Goal: Task Accomplishment & Management: Use online tool/utility

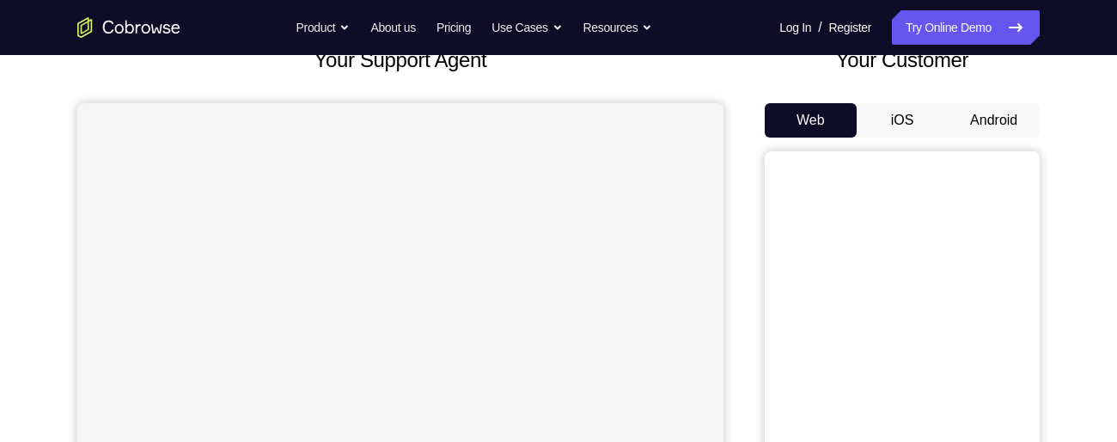
scroll to position [120, 0]
click at [1006, 125] on button "Android" at bounding box center [994, 120] width 92 height 34
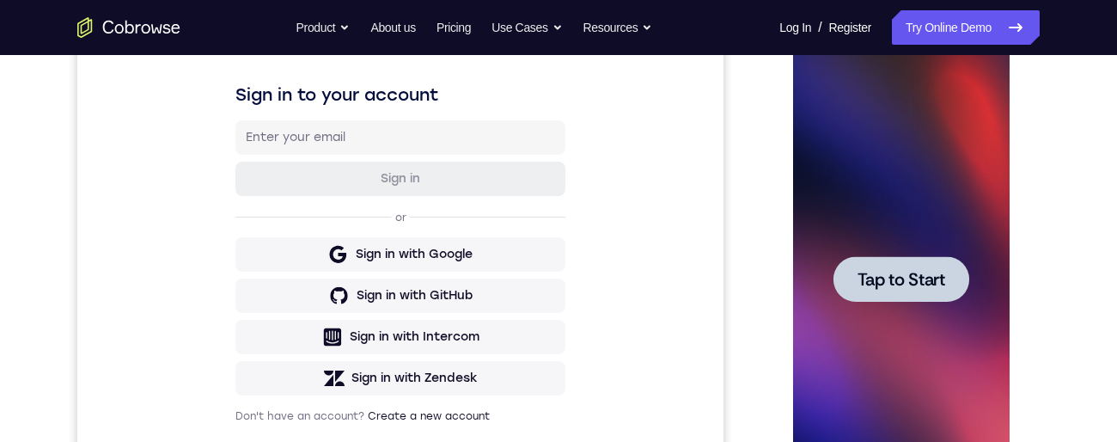
scroll to position [0, 0]
click at [898, 291] on div at bounding box center [901, 279] width 136 height 46
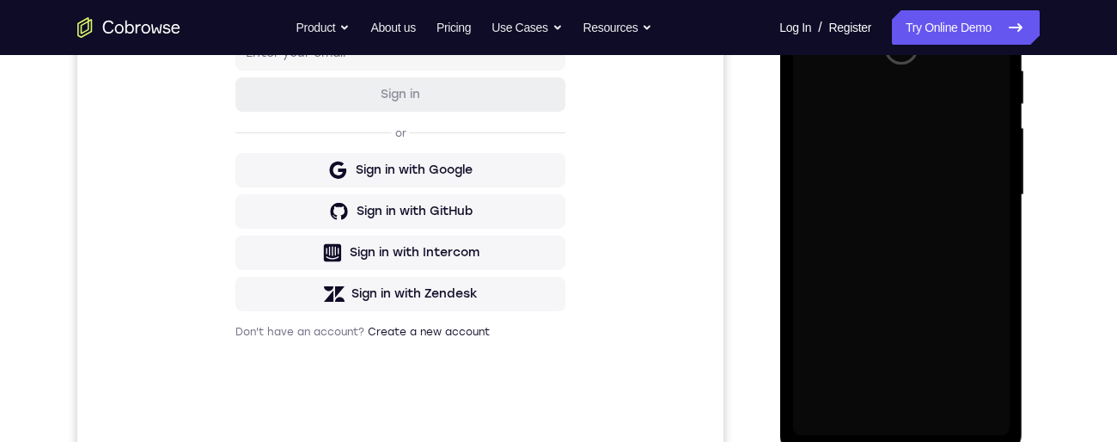
scroll to position [376, 0]
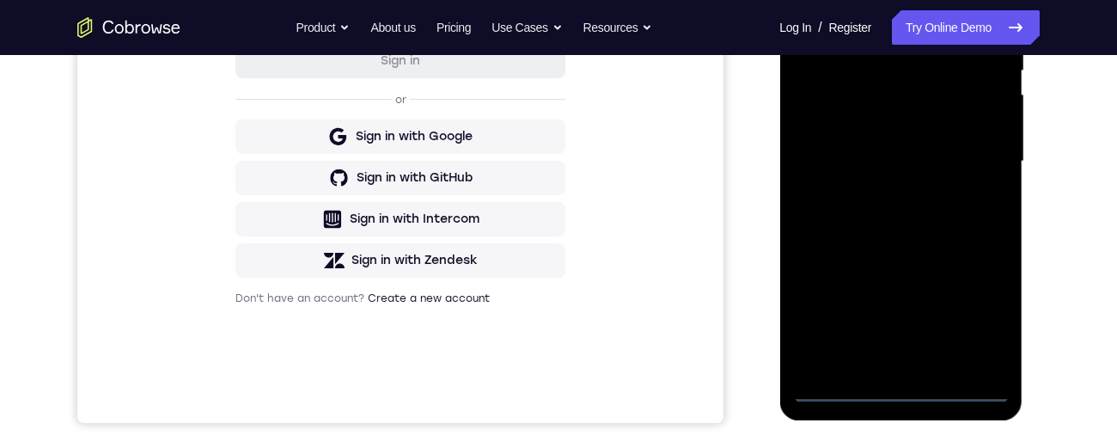
click at [907, 399] on div at bounding box center [900, 161] width 217 height 481
click at [979, 316] on div at bounding box center [900, 161] width 217 height 481
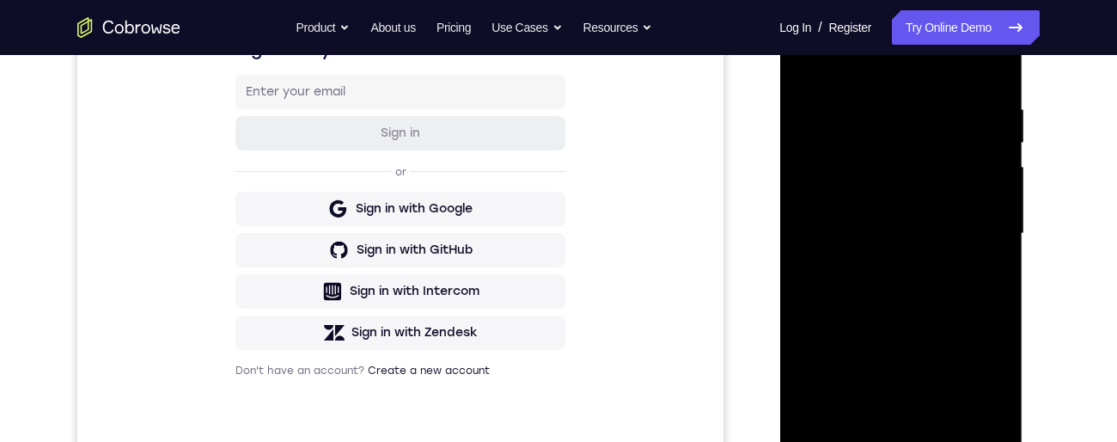
scroll to position [271, 0]
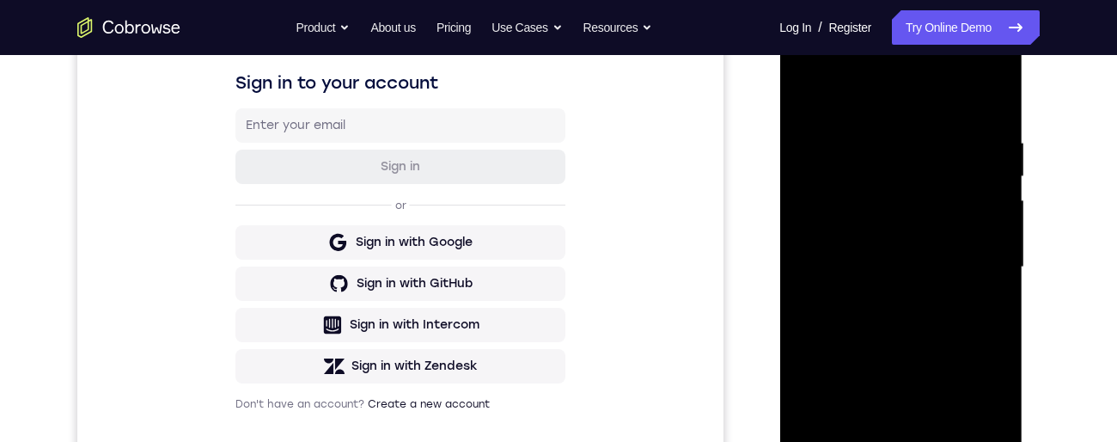
click at [1001, 72] on div at bounding box center [900, 267] width 217 height 481
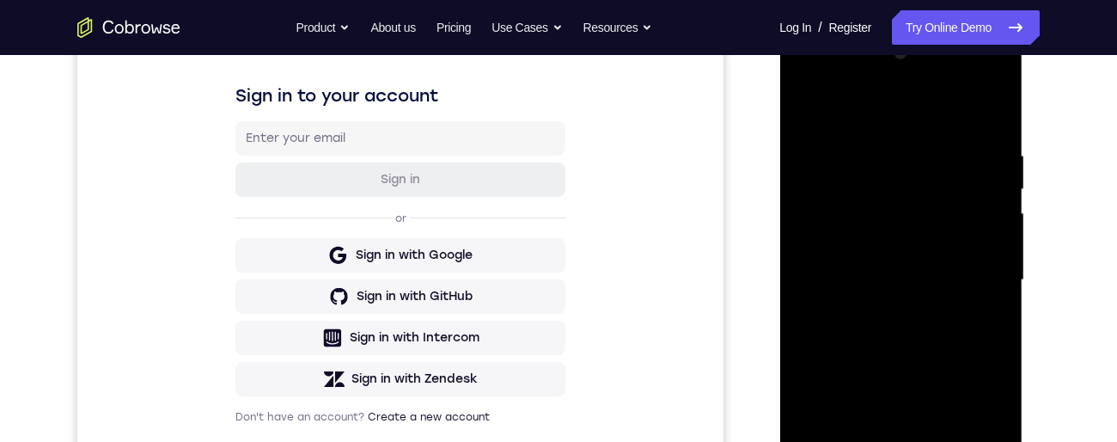
click at [857, 237] on div at bounding box center [900, 280] width 217 height 481
click at [854, 78] on div at bounding box center [900, 280] width 217 height 481
click at [813, 82] on div at bounding box center [900, 280] width 217 height 481
click at [976, 274] on div at bounding box center [900, 280] width 217 height 481
click at [882, 309] on div at bounding box center [900, 280] width 217 height 481
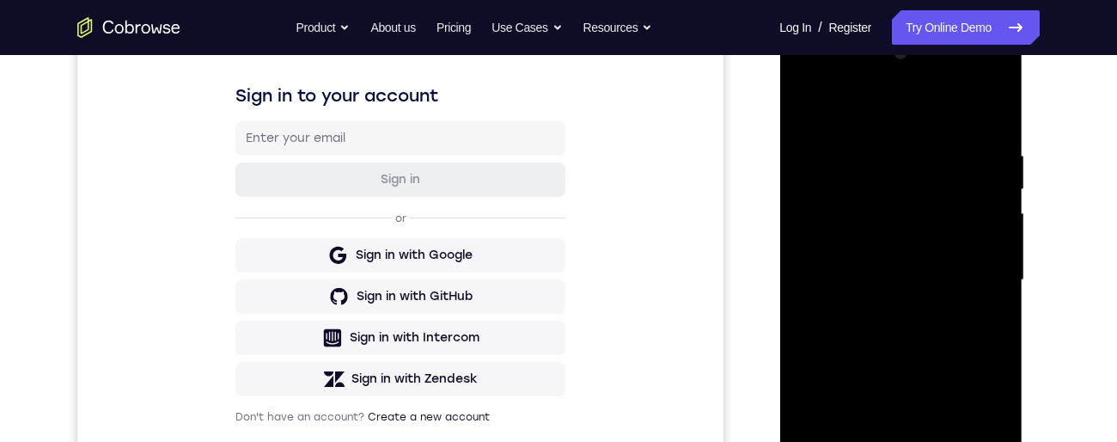
click at [916, 262] on div at bounding box center [900, 280] width 217 height 481
click at [936, 262] on div at bounding box center [900, 280] width 217 height 481
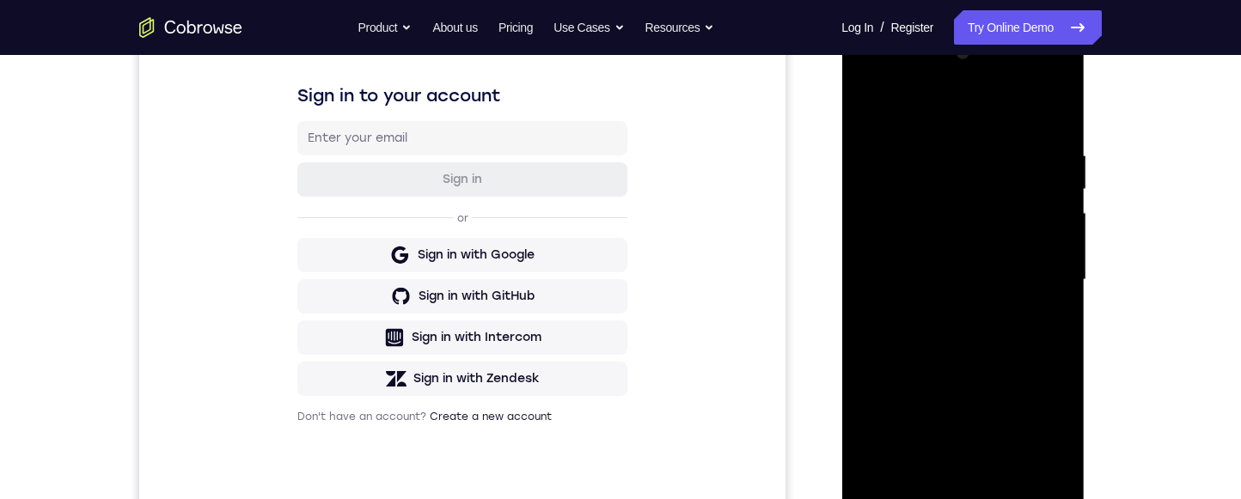
click at [927, 207] on div at bounding box center [962, 280] width 217 height 481
click at [900, 229] on div at bounding box center [962, 280] width 217 height 481
click at [897, 247] on div at bounding box center [962, 280] width 217 height 481
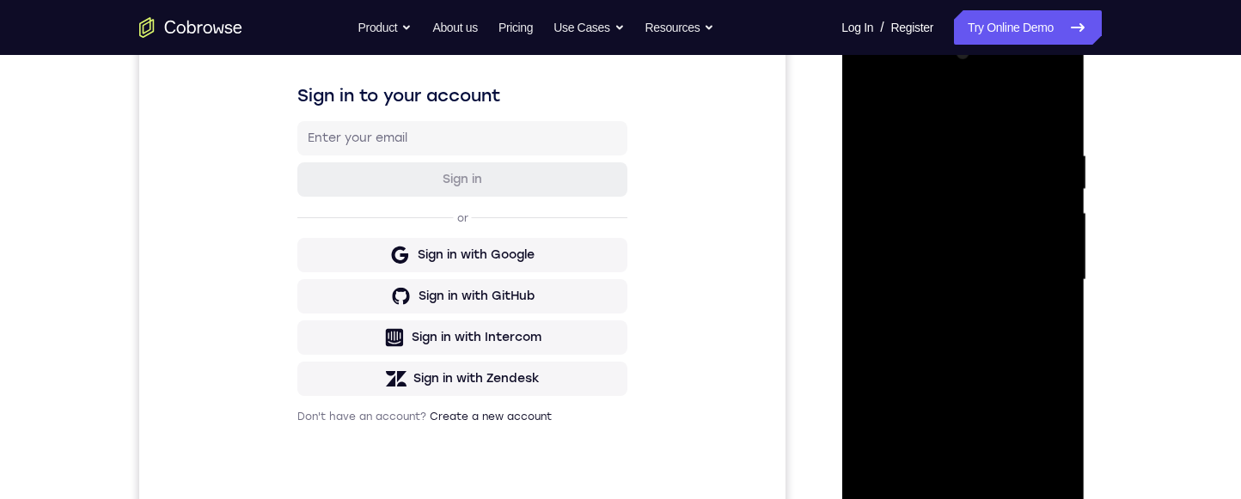
click at [897, 247] on div at bounding box center [962, 280] width 217 height 481
click at [913, 203] on div at bounding box center [962, 280] width 217 height 481
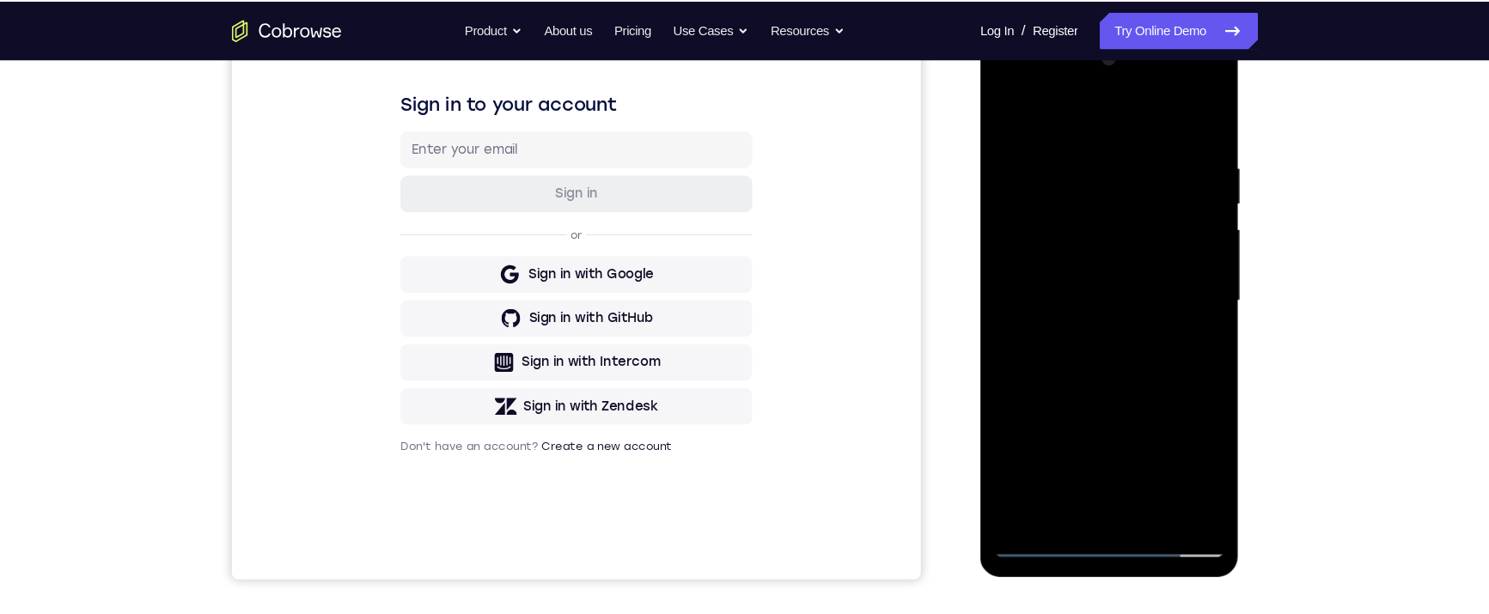
scroll to position [257, 0]
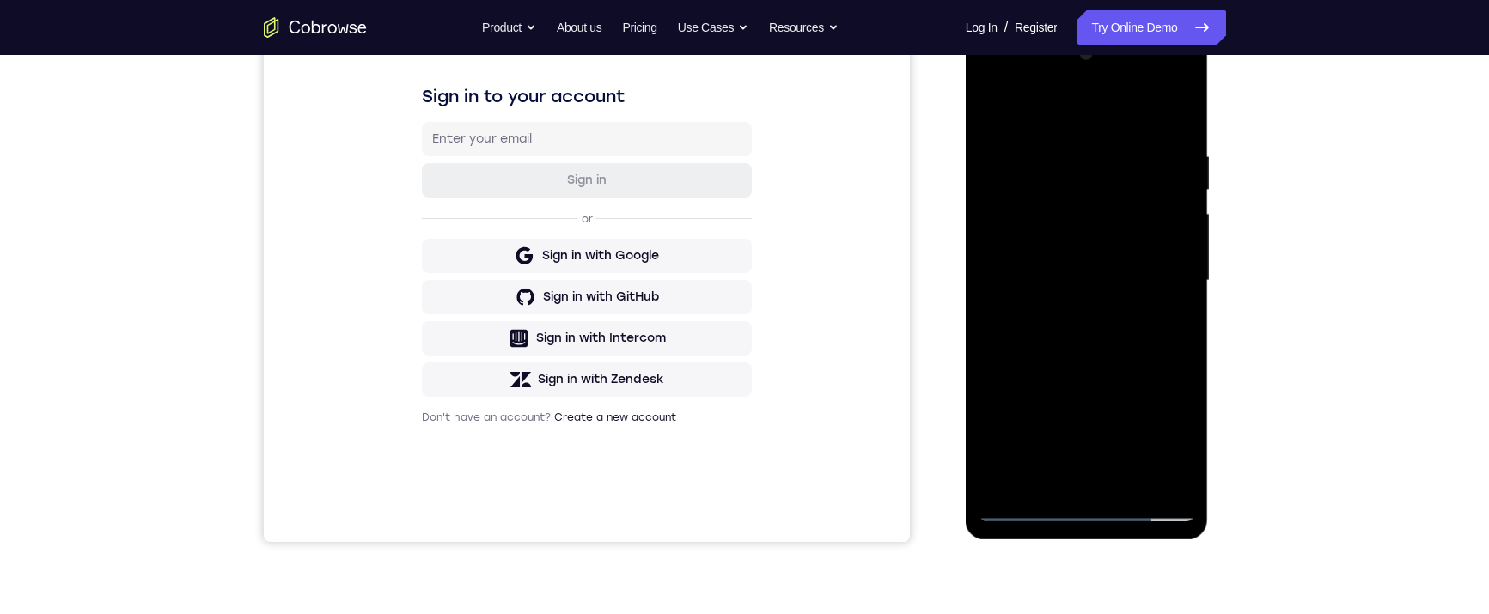
click at [1025, 213] on div at bounding box center [1087, 280] width 217 height 481
click at [1037, 241] on div at bounding box center [1087, 280] width 217 height 481
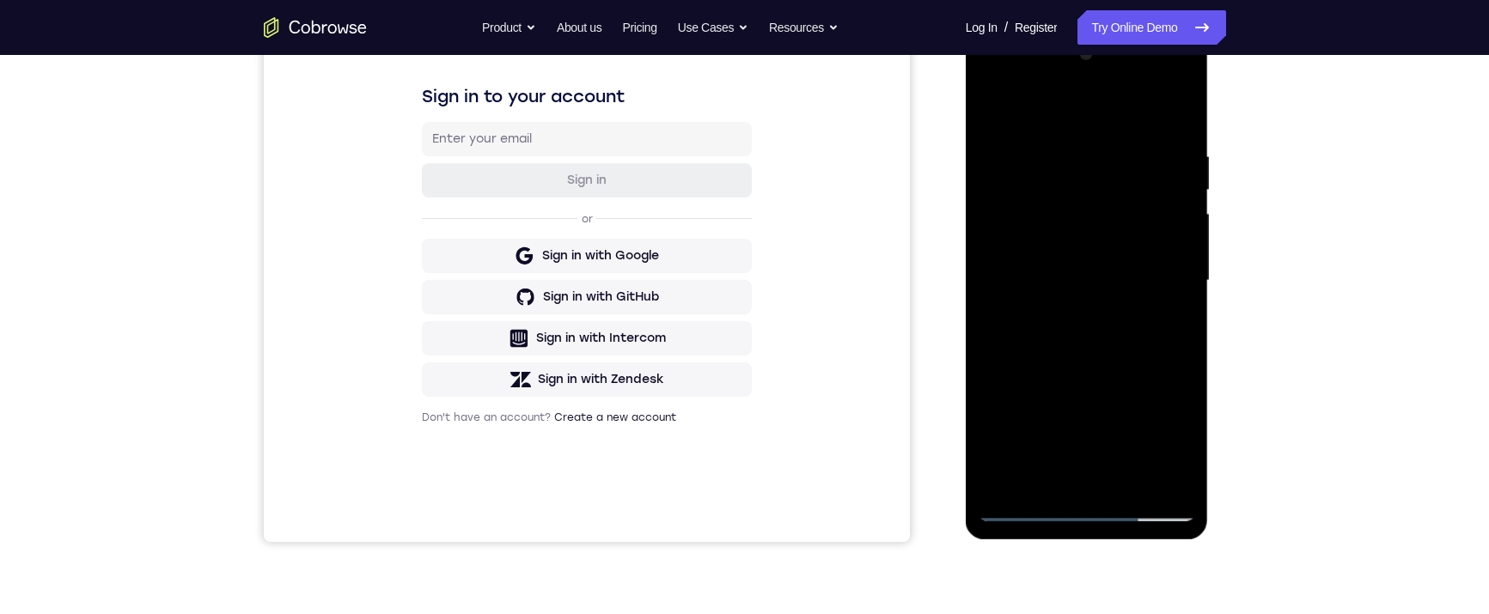
click at [1033, 243] on div at bounding box center [1087, 280] width 217 height 481
click at [1116, 307] on div at bounding box center [1087, 280] width 217 height 481
click at [1074, 266] on div at bounding box center [1087, 280] width 217 height 481
click at [1091, 278] on div at bounding box center [1087, 280] width 217 height 481
click at [1098, 366] on div at bounding box center [1087, 280] width 217 height 481
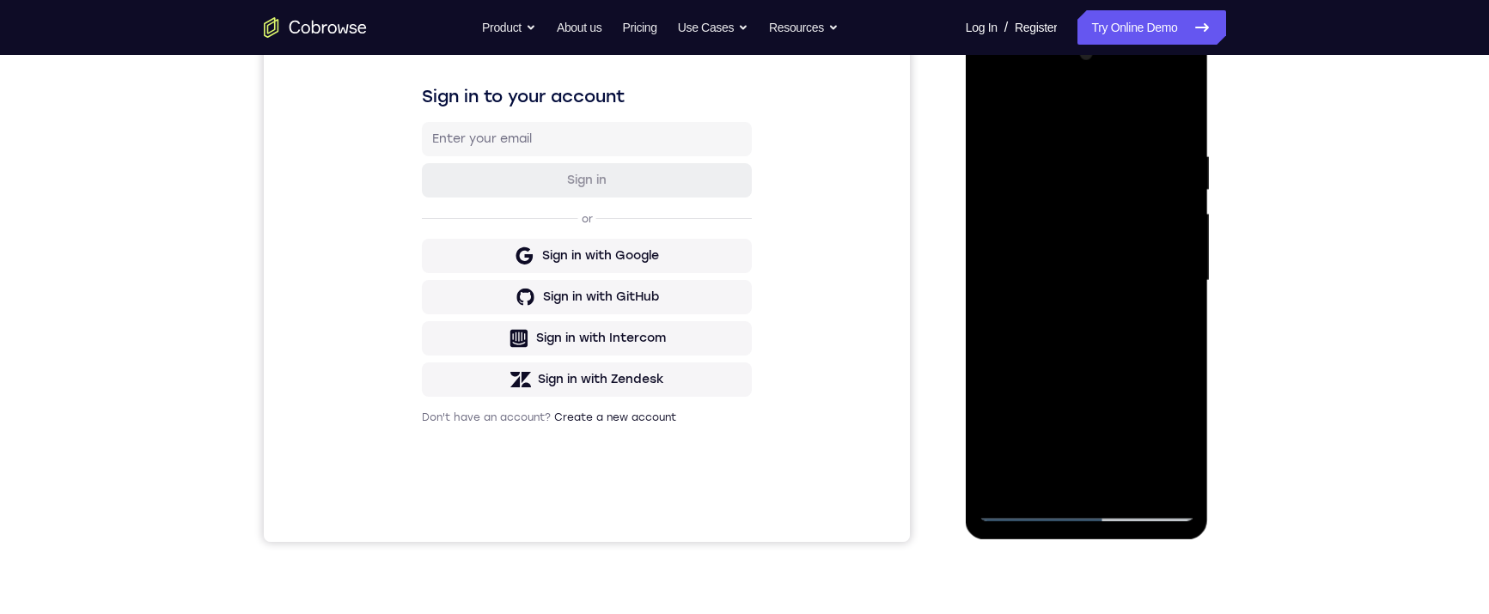
click at [1108, 357] on div at bounding box center [1087, 280] width 217 height 481
click at [1116, 159] on div at bounding box center [1087, 280] width 217 height 481
click at [1032, 441] on div at bounding box center [1087, 280] width 217 height 481
click at [1029, 441] on div at bounding box center [1087, 280] width 217 height 481
click at [1032, 441] on div at bounding box center [1087, 280] width 217 height 481
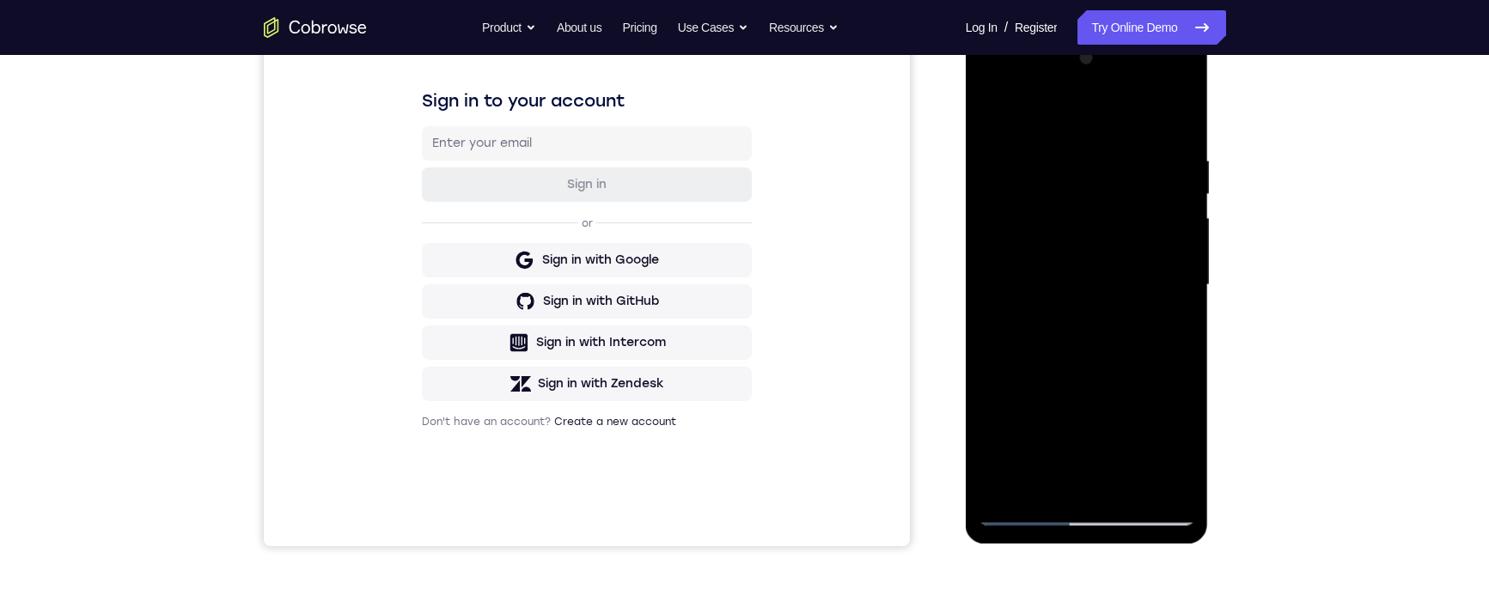
scroll to position [309, 0]
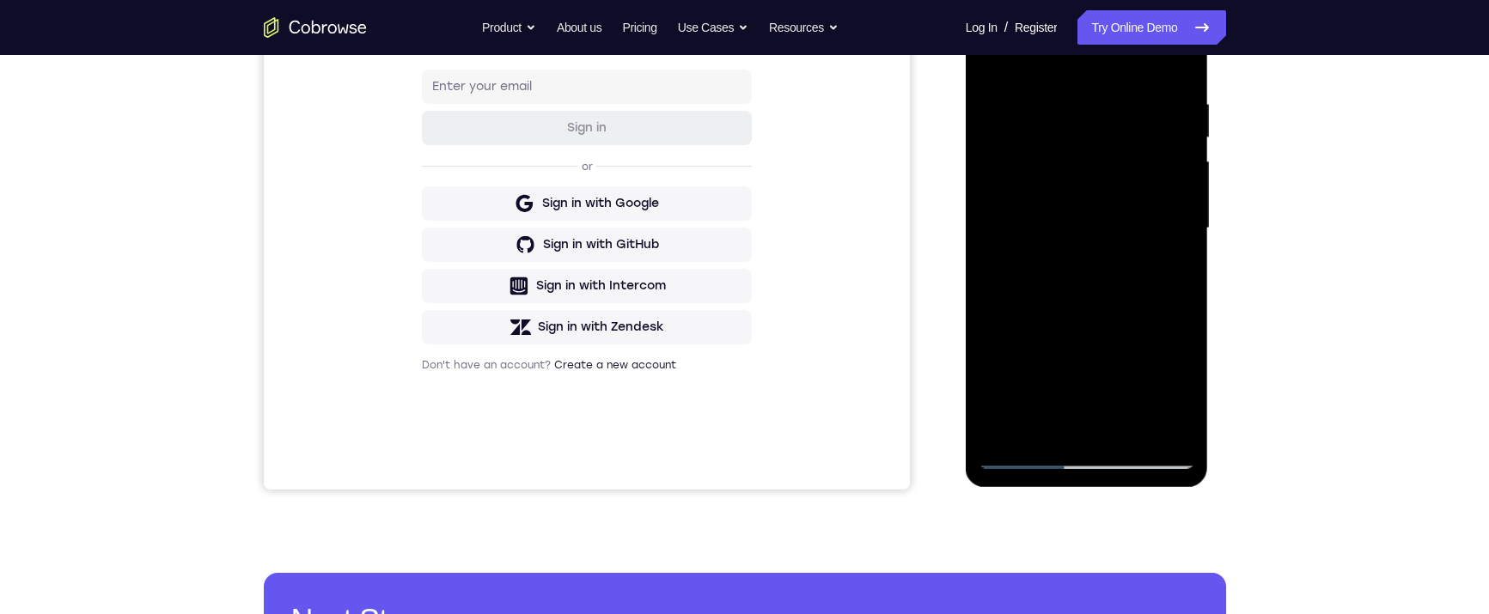
click at [1033, 441] on div at bounding box center [1087, 228] width 217 height 481
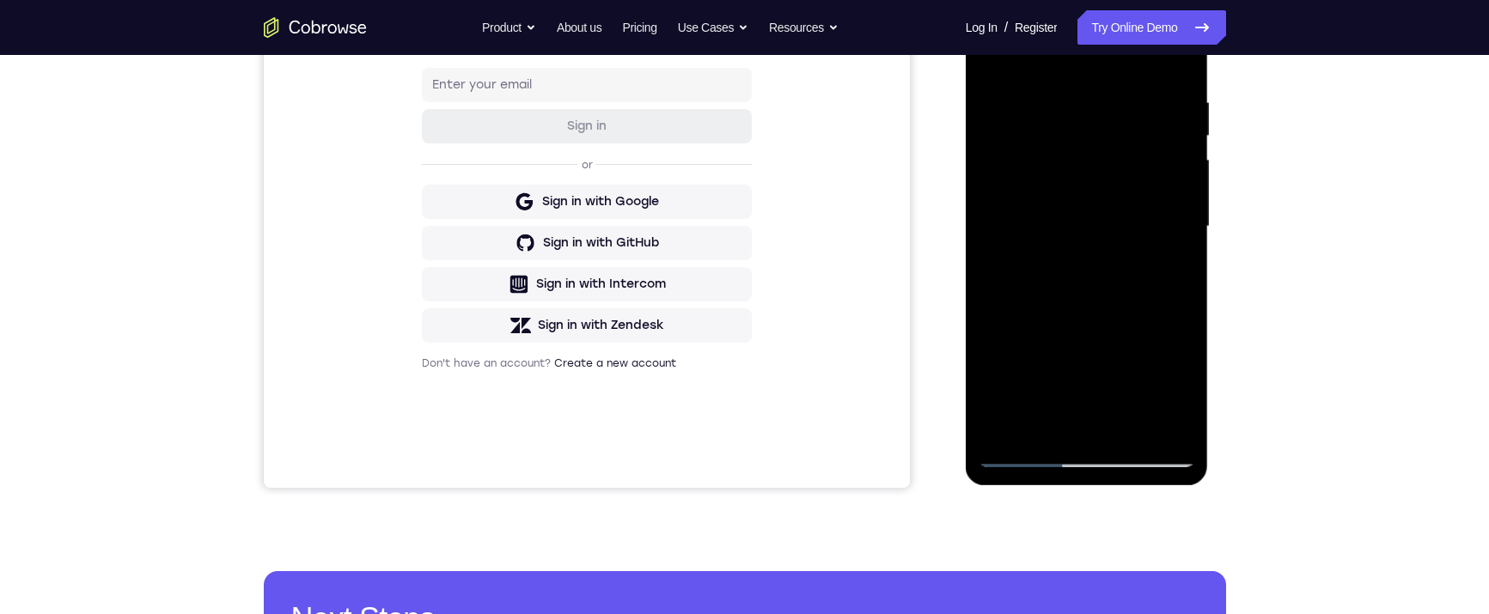
click at [1116, 223] on div at bounding box center [1087, 226] width 217 height 481
click at [1116, 155] on div at bounding box center [1087, 226] width 217 height 481
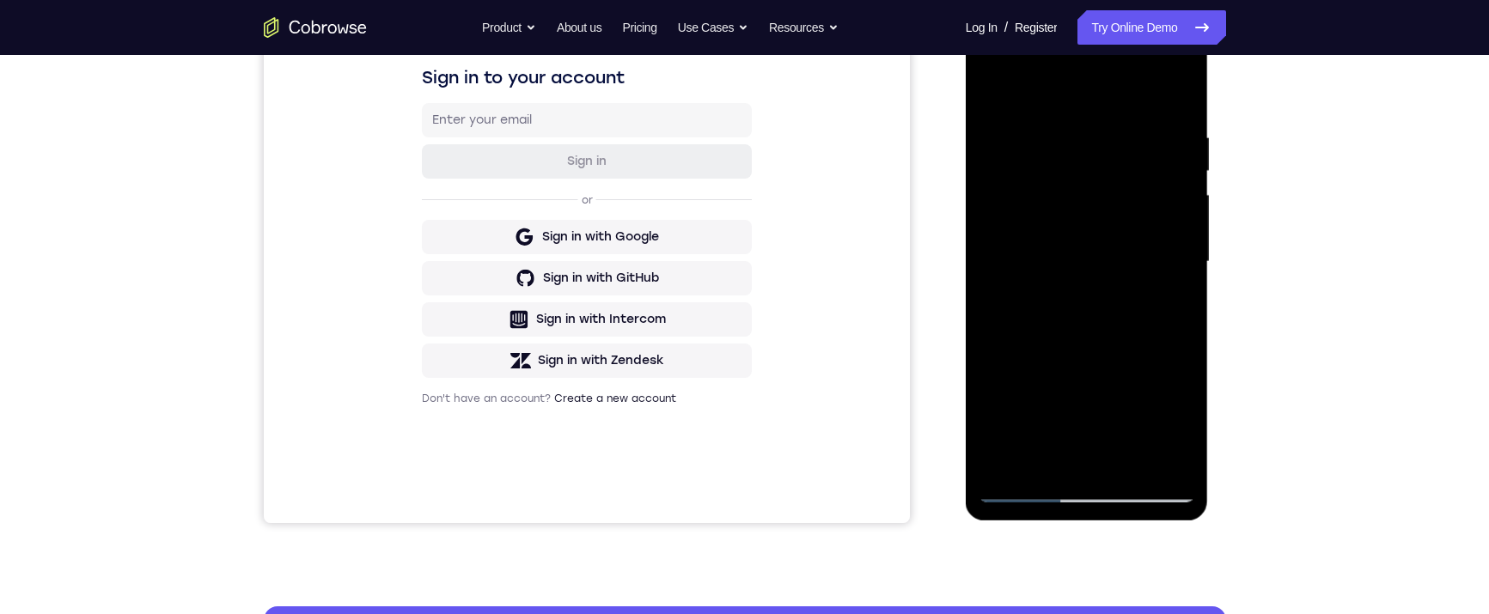
scroll to position [277, 0]
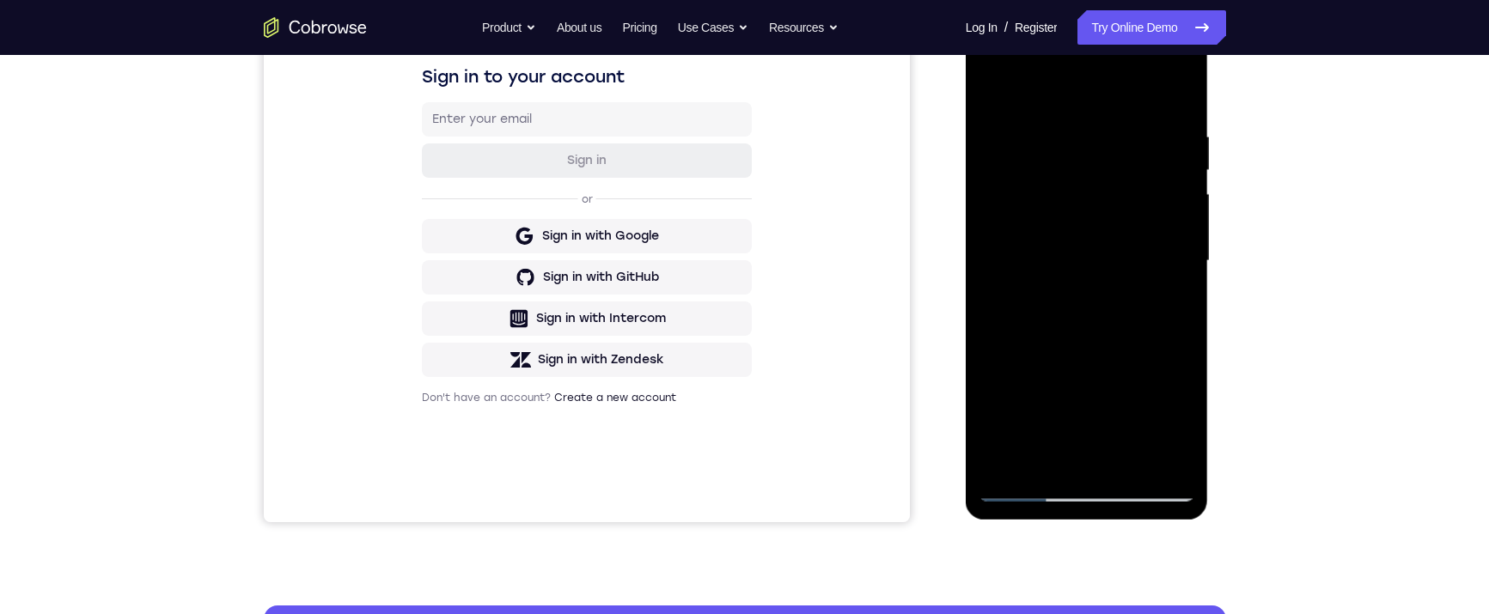
click at [1061, 229] on div at bounding box center [1087, 261] width 217 height 481
click at [1116, 266] on div at bounding box center [1087, 261] width 217 height 481
click at [1116, 332] on div at bounding box center [1087, 261] width 217 height 481
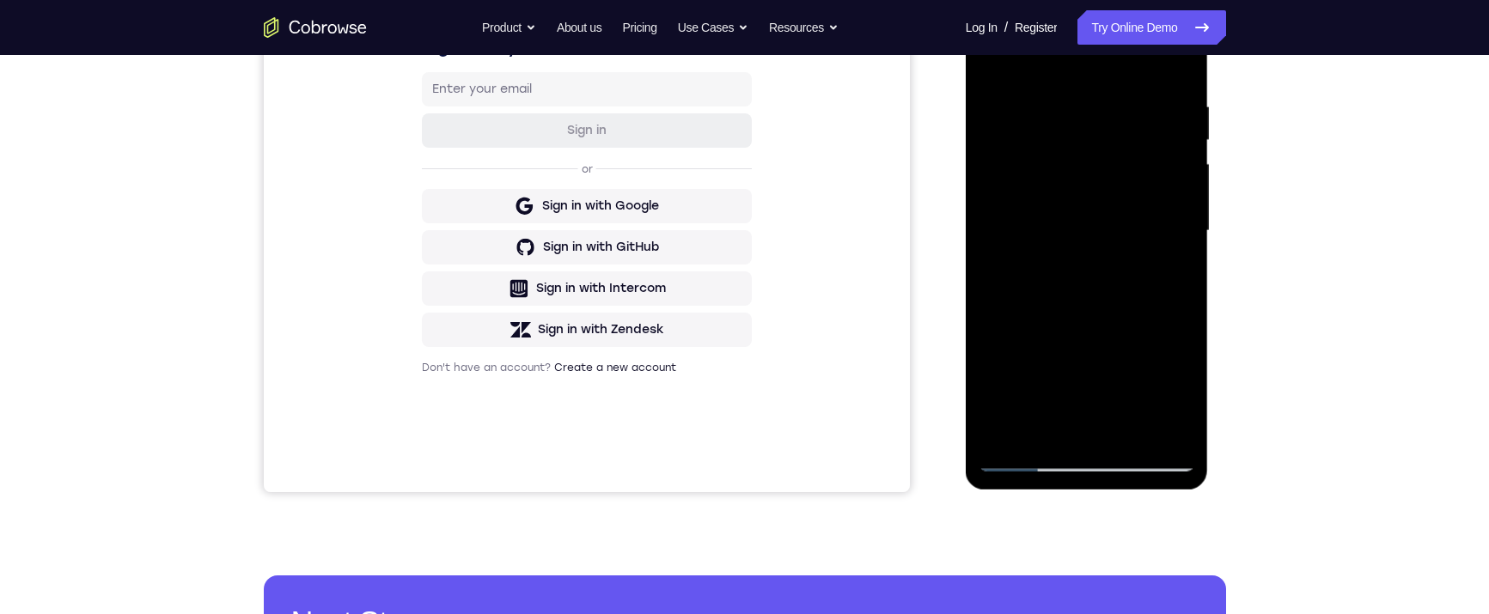
scroll to position [308, 0]
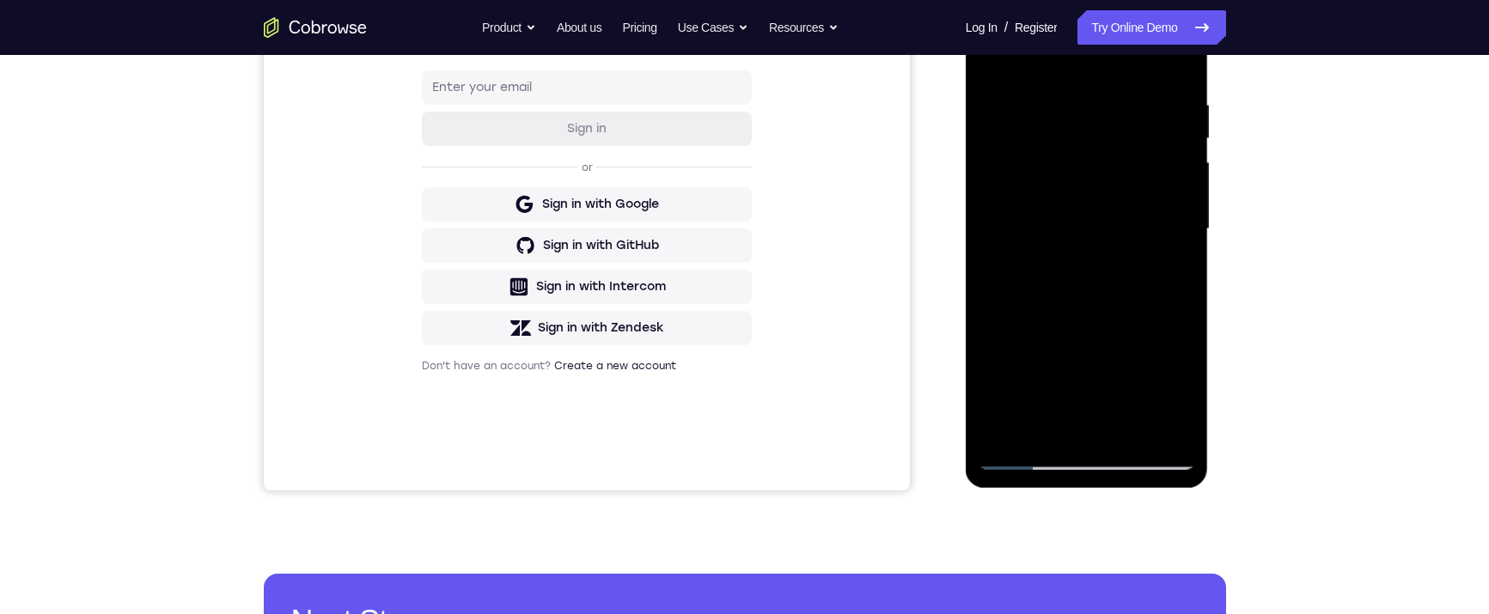
click at [1116, 428] on div at bounding box center [1087, 229] width 217 height 481
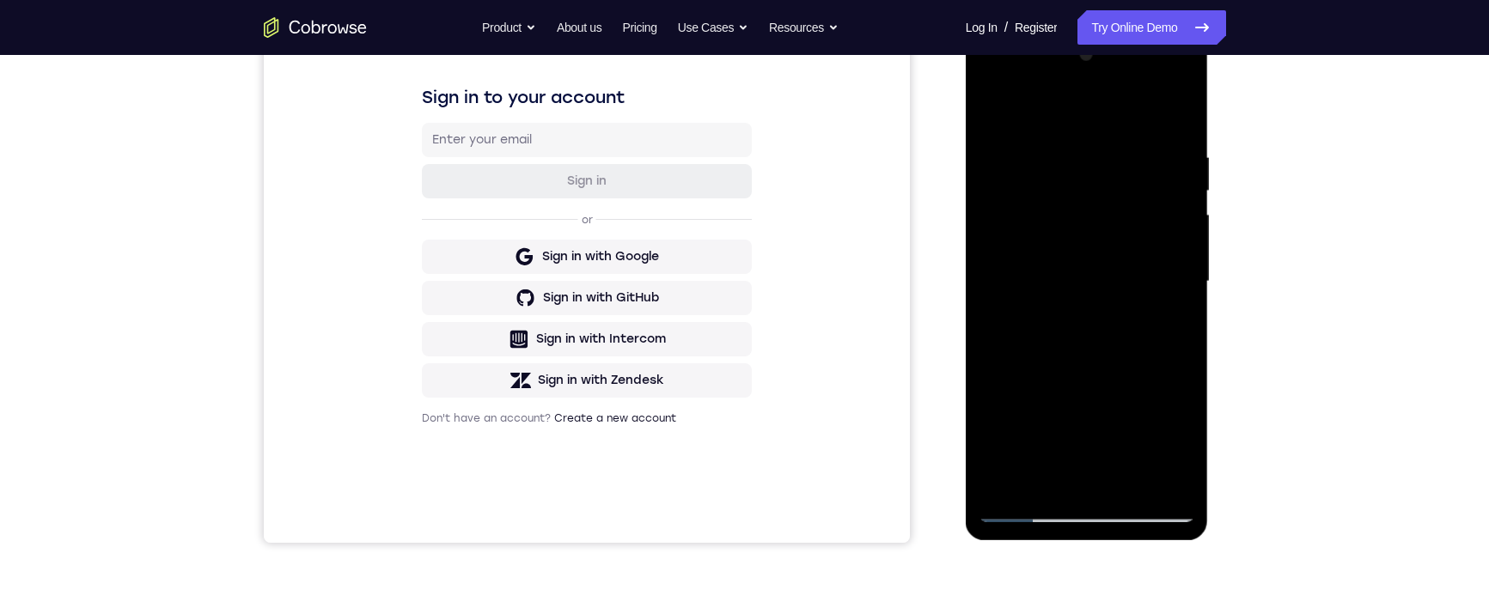
scroll to position [238, 0]
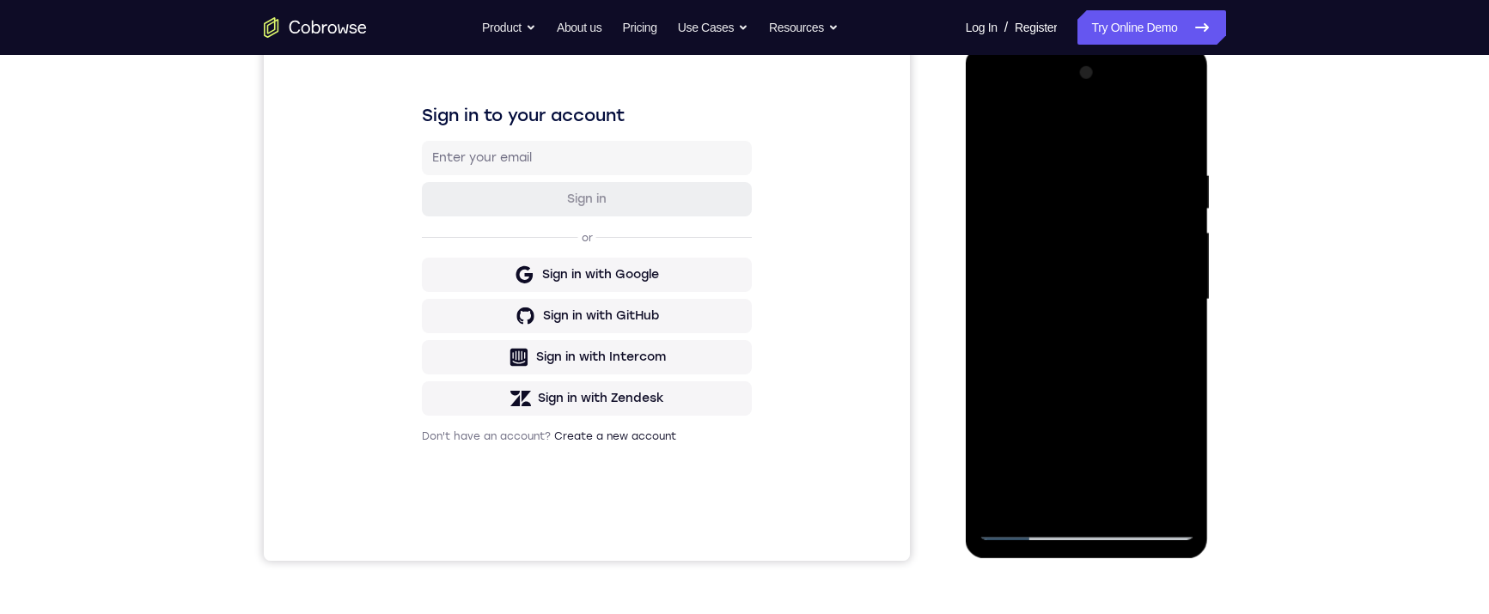
click at [1080, 128] on div at bounding box center [1087, 299] width 217 height 481
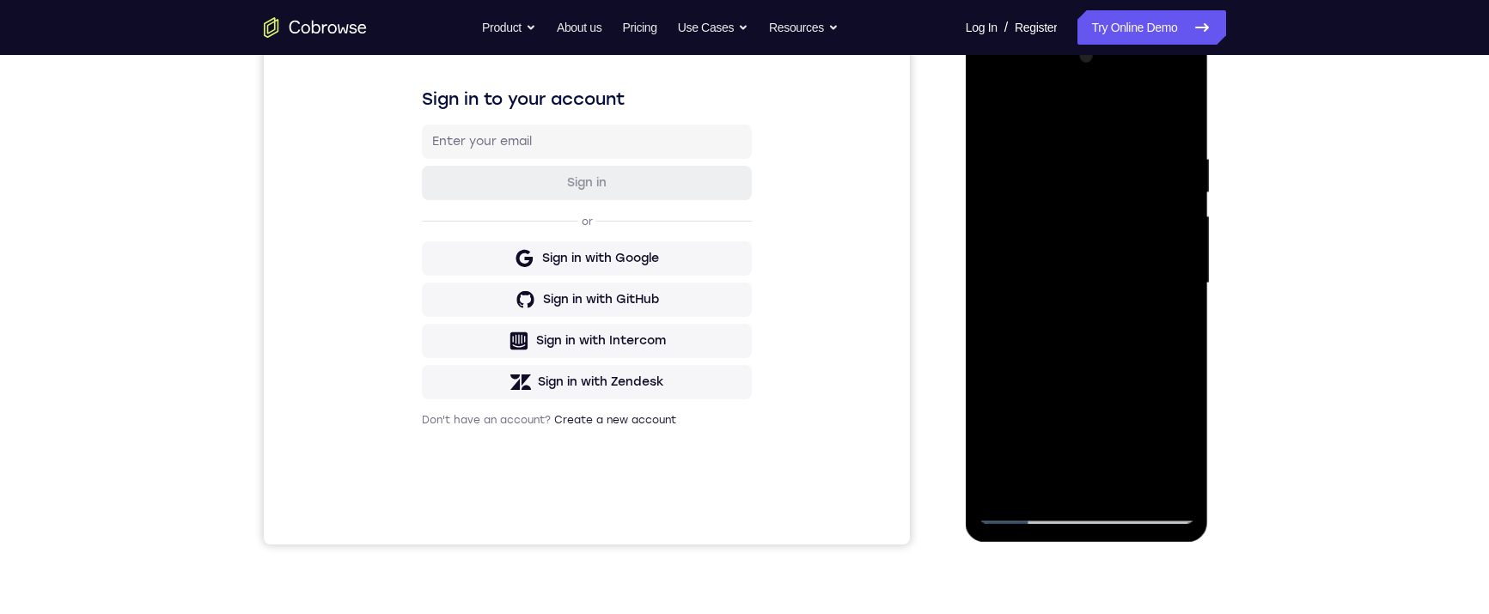
click at [1116, 116] on div at bounding box center [1087, 283] width 217 height 481
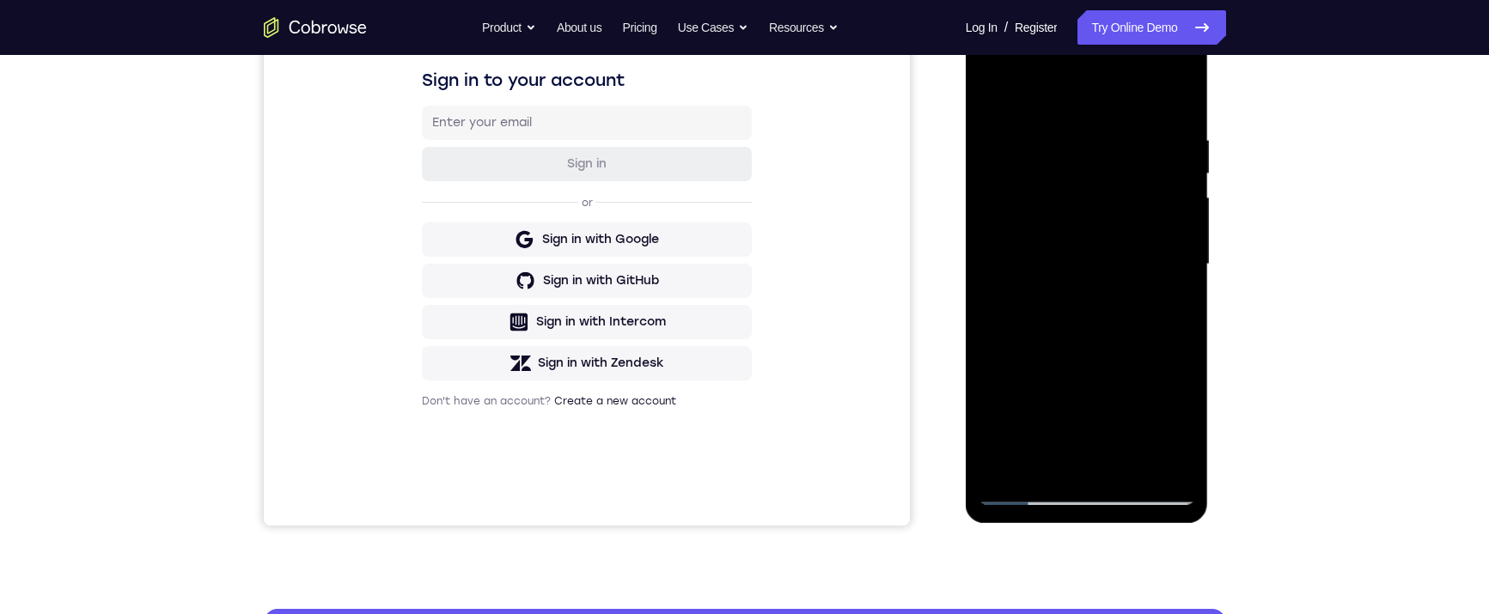
scroll to position [325, 0]
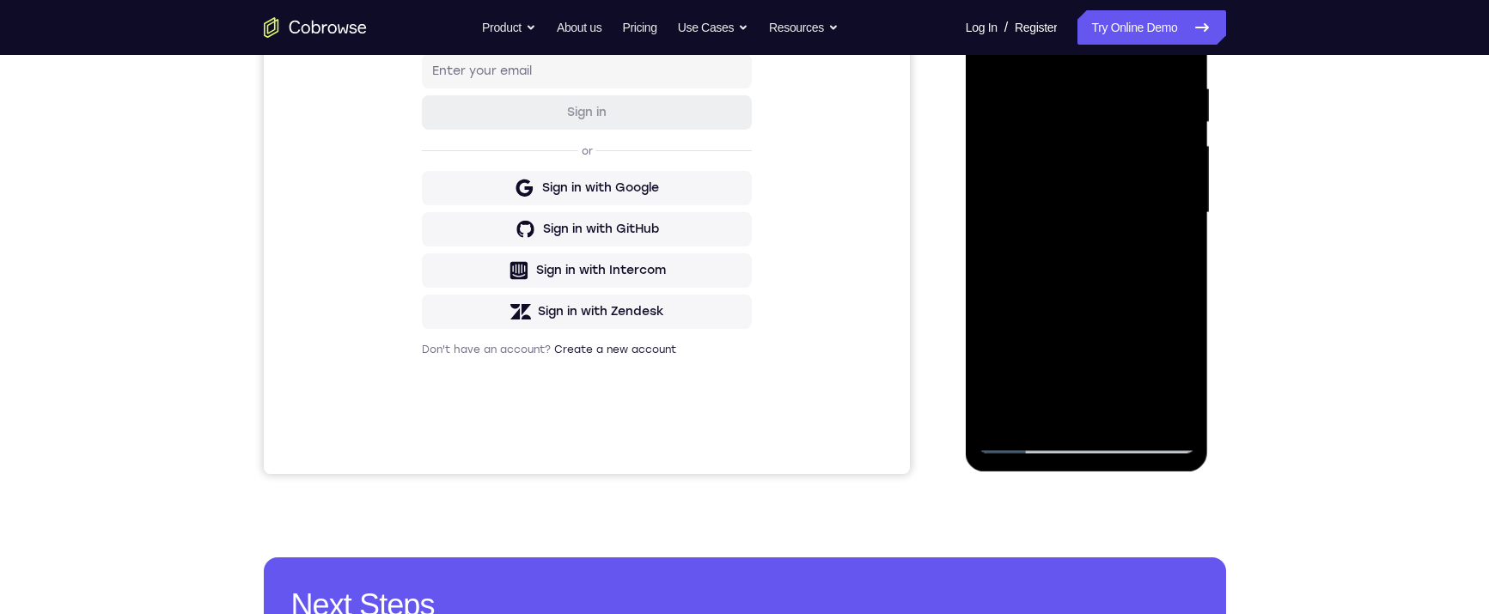
click at [1032, 441] on div at bounding box center [1087, 213] width 217 height 481
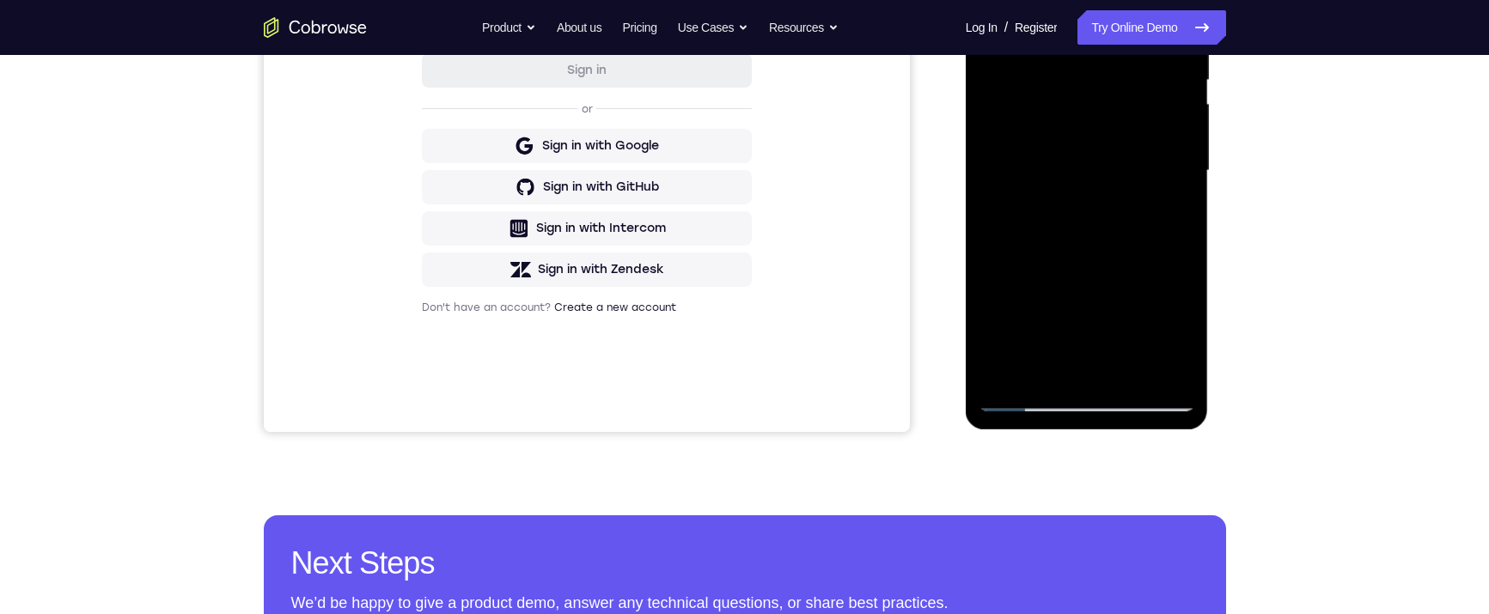
scroll to position [313, 0]
